Goal: Check status: Check status

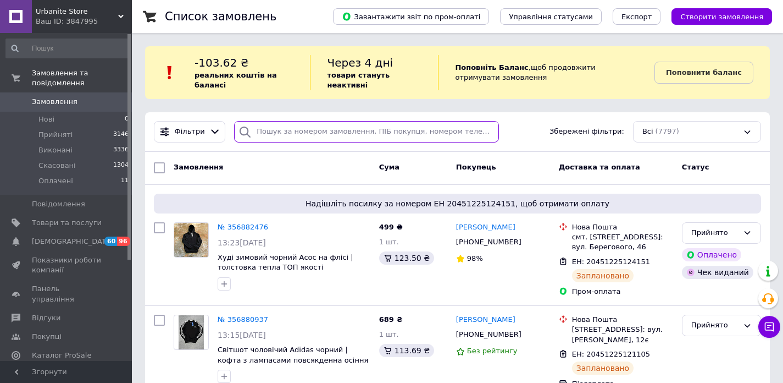
click at [352, 135] on input "search" at bounding box center [366, 131] width 265 height 21
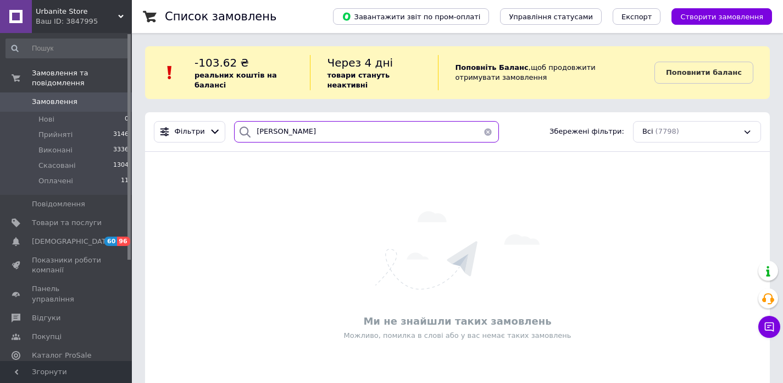
click at [305, 139] on input "[PERSON_NAME]" at bounding box center [366, 131] width 265 height 21
click at [278, 131] on input "[PERSON_NAME]" at bounding box center [366, 131] width 265 height 21
click at [292, 130] on input "[PERSON_NAME]" at bounding box center [366, 131] width 265 height 21
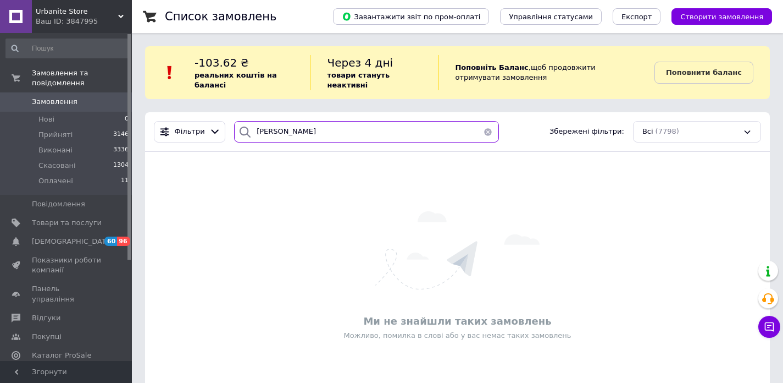
type input "[PERSON_NAME]"
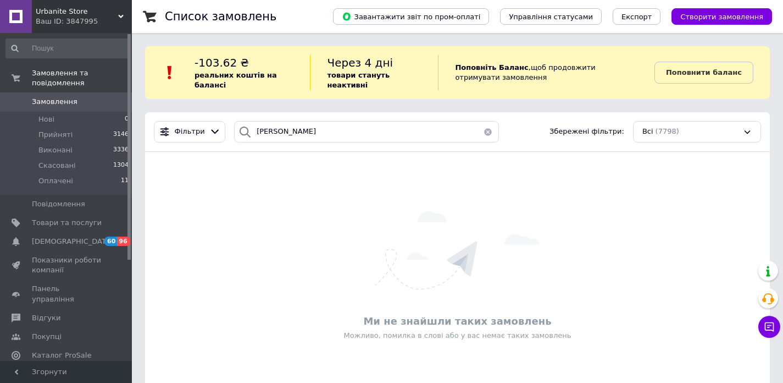
click at [89, 98] on span "Замовлення" at bounding box center [67, 102] width 70 height 10
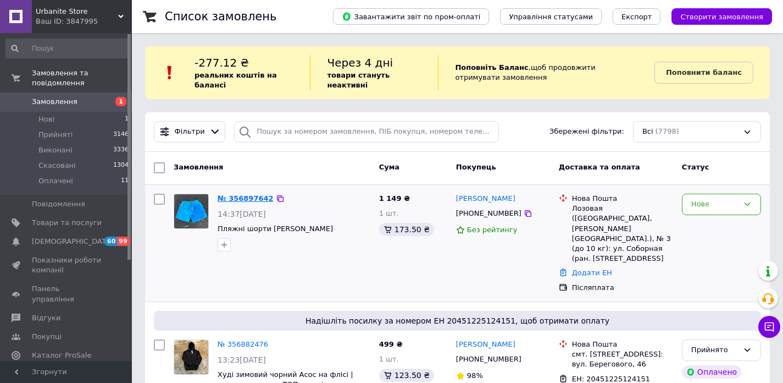
click at [257, 201] on link "№ 356897642" at bounding box center [246, 198] width 56 height 8
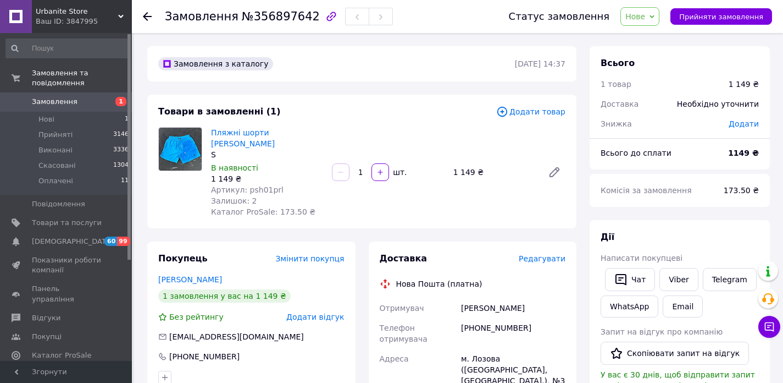
click at [272, 185] on span "Артикул: psh01prl" at bounding box center [247, 189] width 73 height 9
click at [684, 280] on link "Viber" at bounding box center [679, 279] width 38 height 23
